Goal: Find specific page/section: Find specific page/section

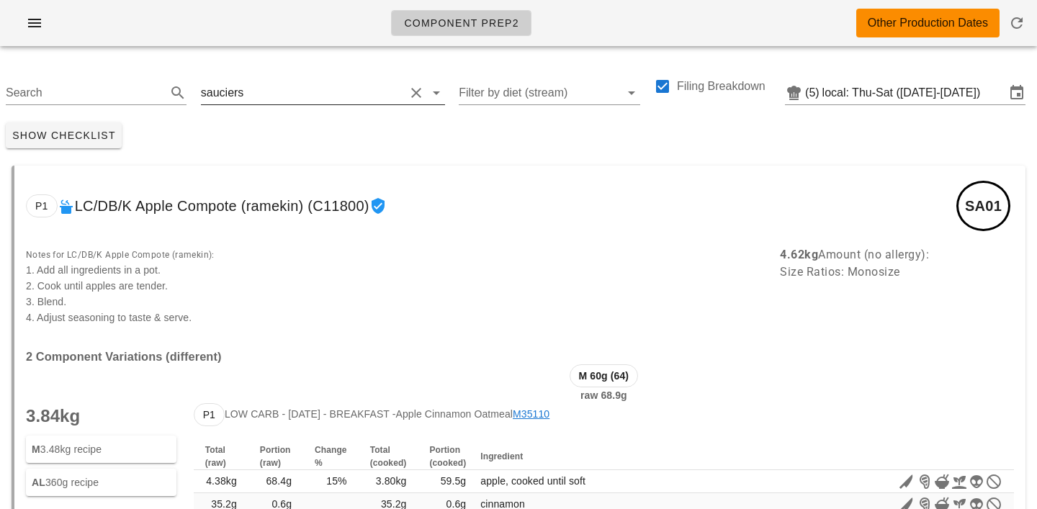
click at [267, 93] on input "text" at bounding box center [325, 92] width 158 height 23
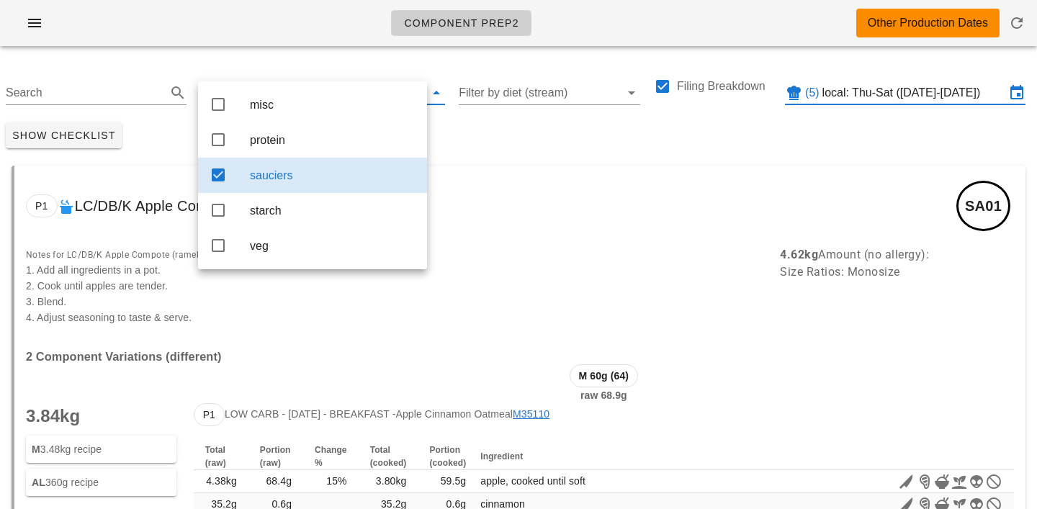
click at [931, 84] on input "local: Thu-Sat (Aug 21-Aug 23)" at bounding box center [913, 92] width 183 height 23
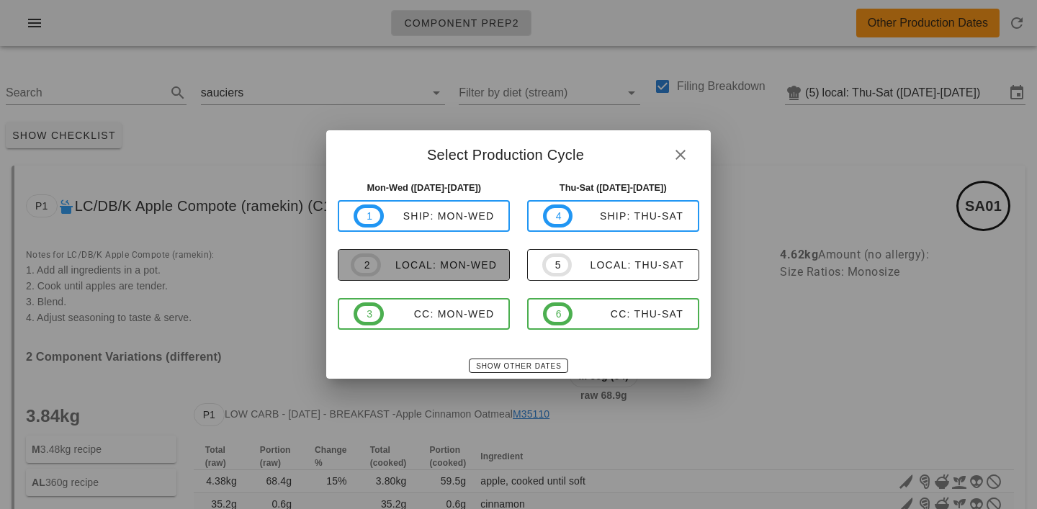
click at [441, 269] on div "local: Mon-Wed" at bounding box center [439, 265] width 116 height 12
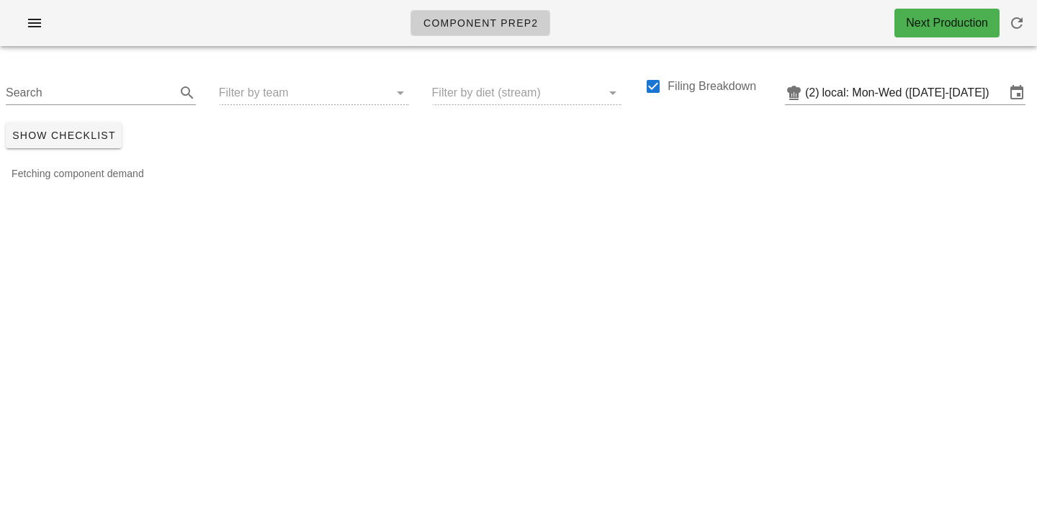
click at [266, 96] on div "Search Filter by team Filter by diet (stream) Filing Breakdown (2) local: Mon-W…" at bounding box center [518, 87] width 1037 height 59
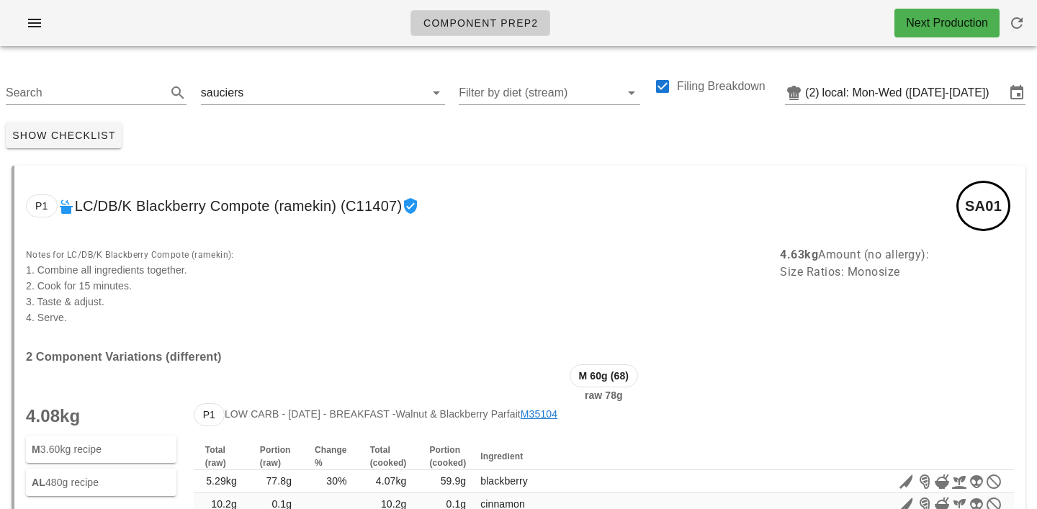
click at [266, 96] on input "text" at bounding box center [325, 92] width 158 height 23
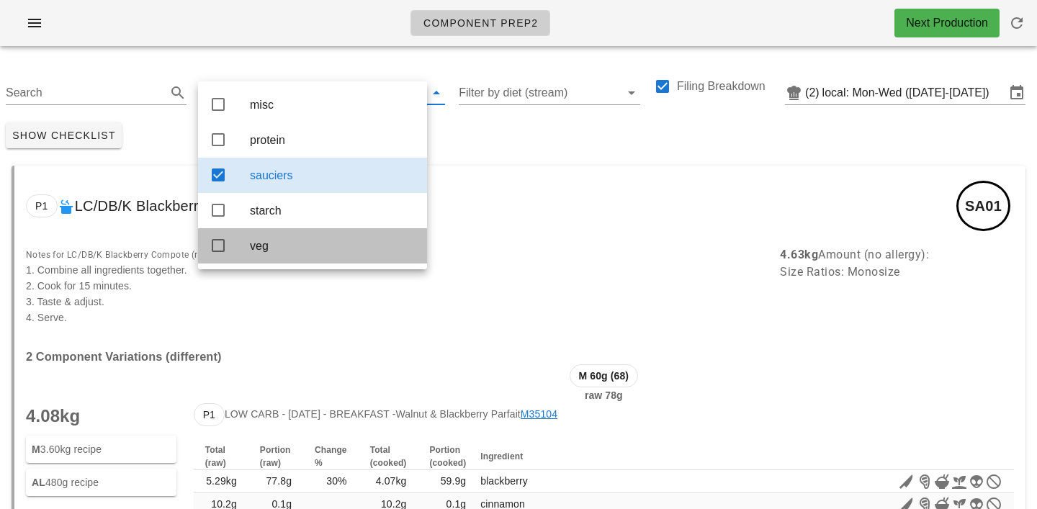
click at [269, 253] on div "veg" at bounding box center [333, 246] width 166 height 14
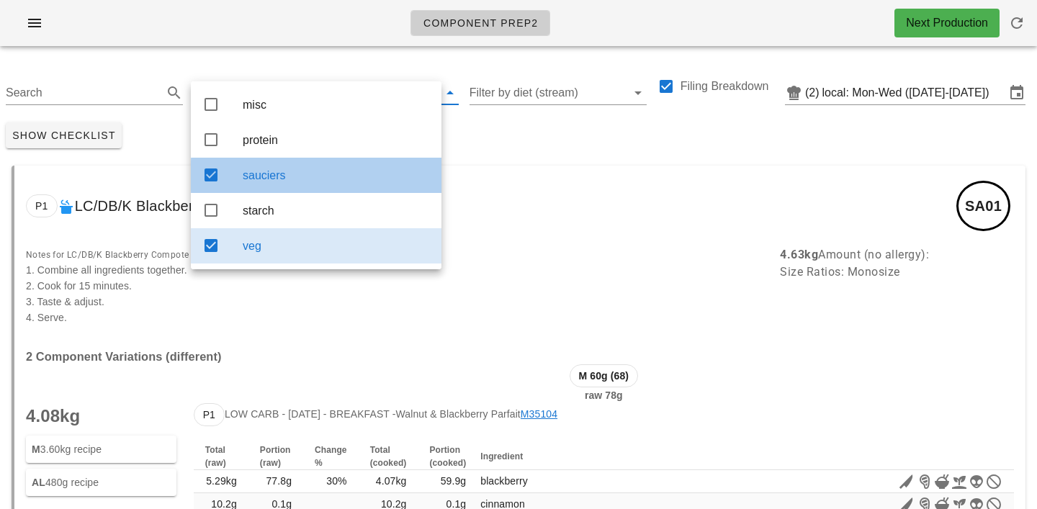
click at [276, 177] on div "sauciers" at bounding box center [336, 176] width 187 height 14
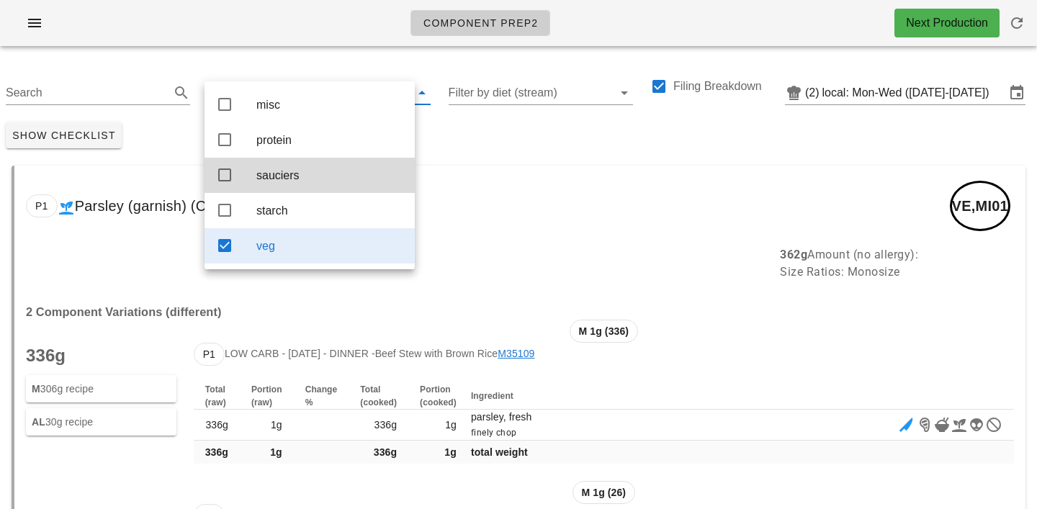
click at [516, 123] on div "Show Checklist" at bounding box center [518, 135] width 1037 height 37
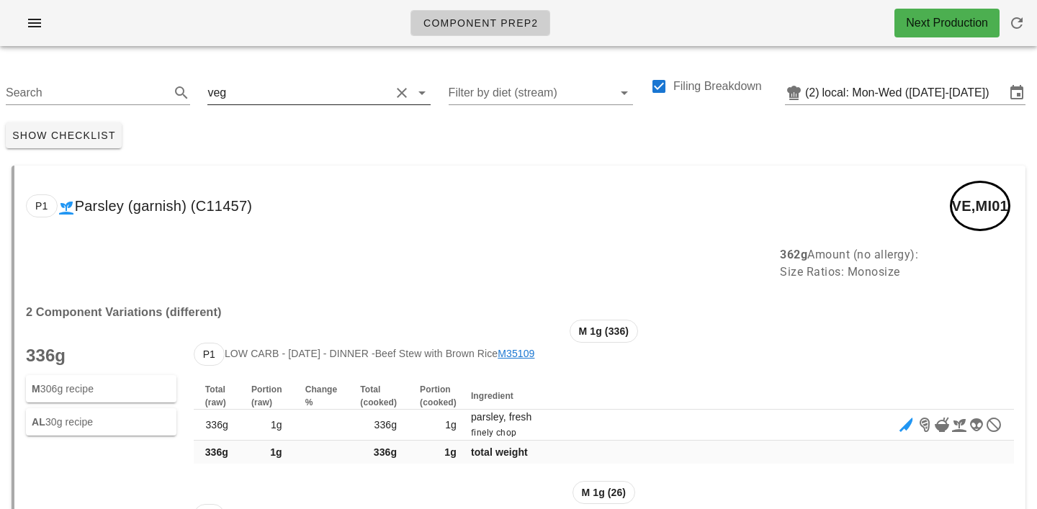
click at [243, 91] on input "text" at bounding box center [309, 92] width 161 height 23
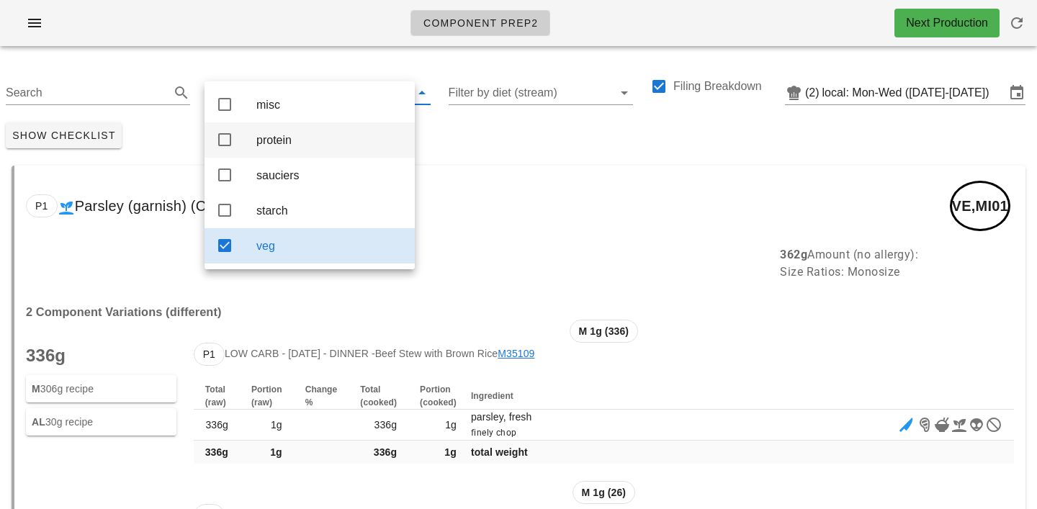
click at [266, 140] on div "protein" at bounding box center [329, 140] width 147 height 14
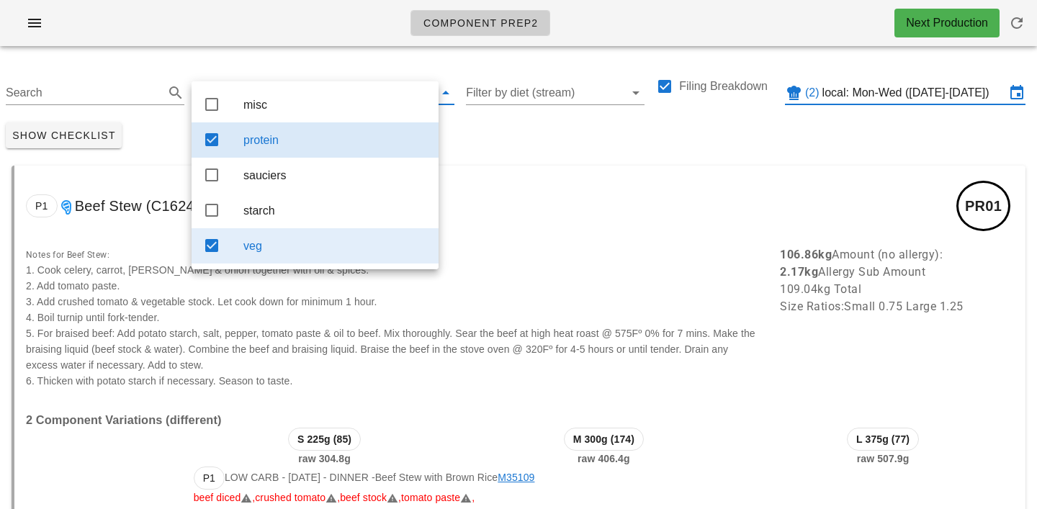
click at [915, 92] on input "local: Mon-Wed (Aug 18-Aug 20)" at bounding box center [913, 92] width 183 height 23
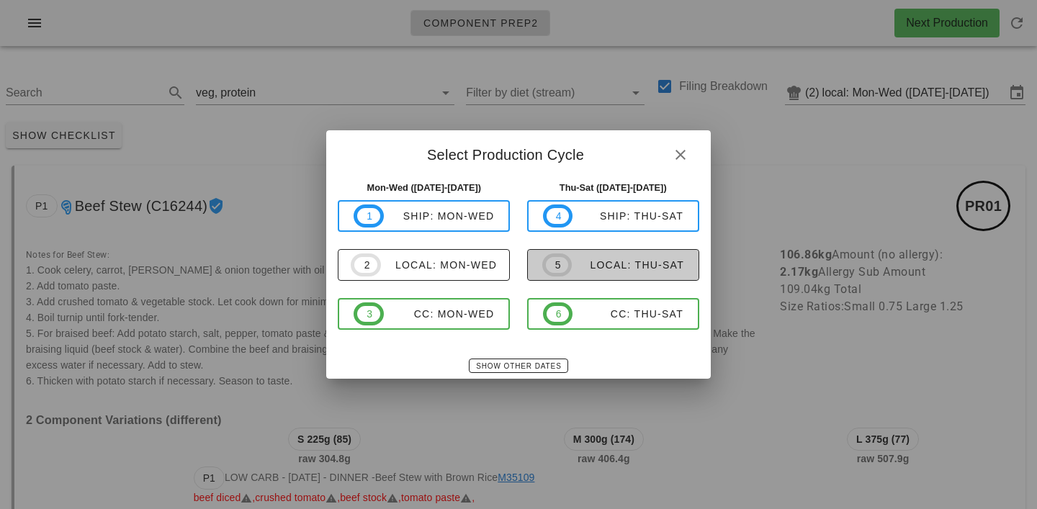
click at [599, 259] on div "local: Thu-Sat" at bounding box center [628, 265] width 112 height 12
type input "local: Thu-Sat (Aug 21-Aug 23)"
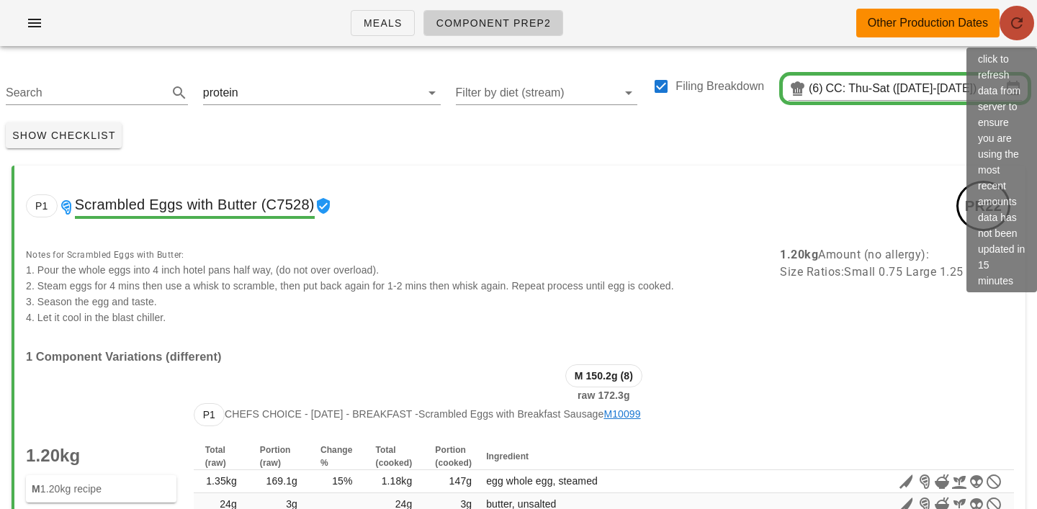
click at [1026, 24] on span "button" at bounding box center [1017, 22] width 35 height 17
